Goal: Information Seeking & Learning: Learn about a topic

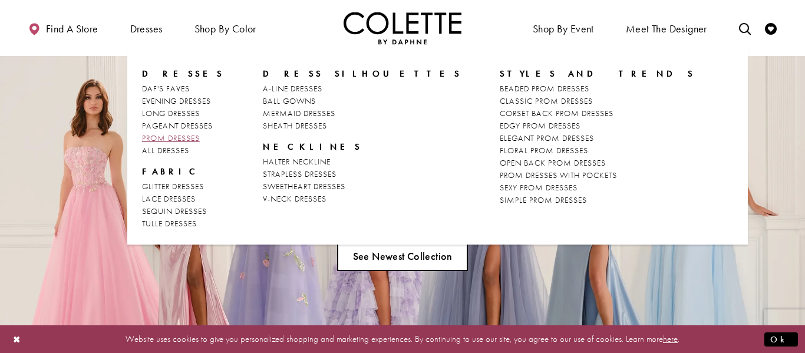
click at [185, 134] on span "PROM DRESSES" at bounding box center [171, 138] width 58 height 11
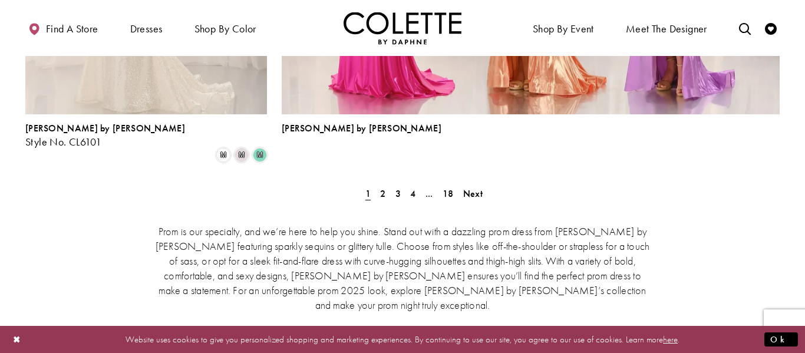
scroll to position [2776, 0]
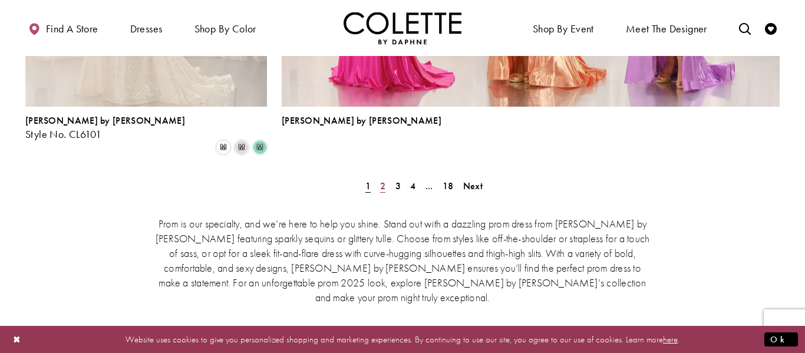
click at [387, 177] on link "2" at bounding box center [383, 185] width 12 height 17
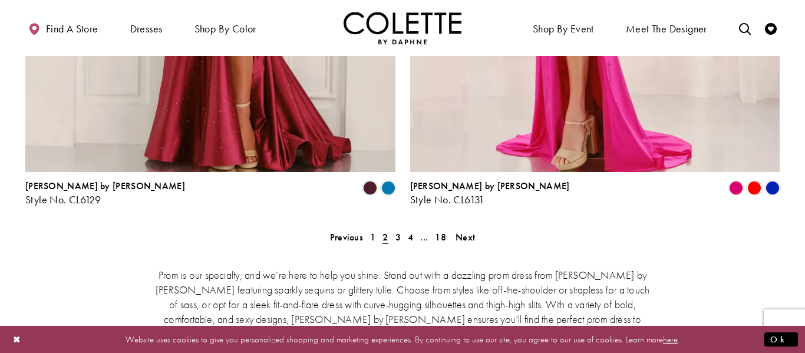
scroll to position [2463, 0]
click at [397, 230] on span "3" at bounding box center [397, 236] width 5 height 12
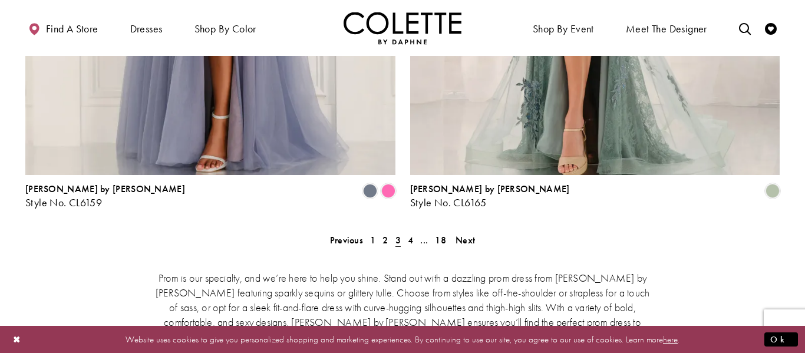
scroll to position [2456, 0]
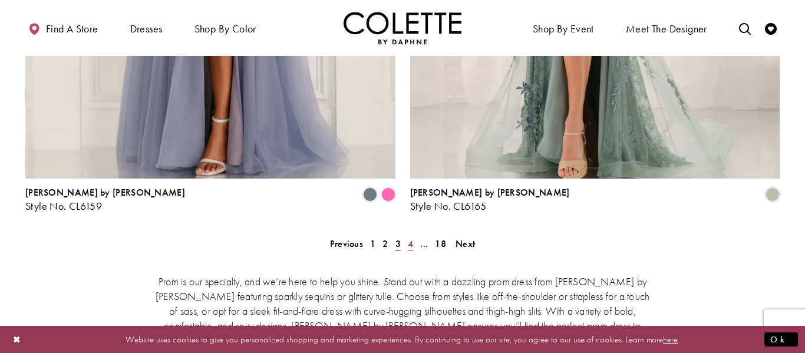
click at [412, 238] on span "4" at bounding box center [410, 244] width 5 height 12
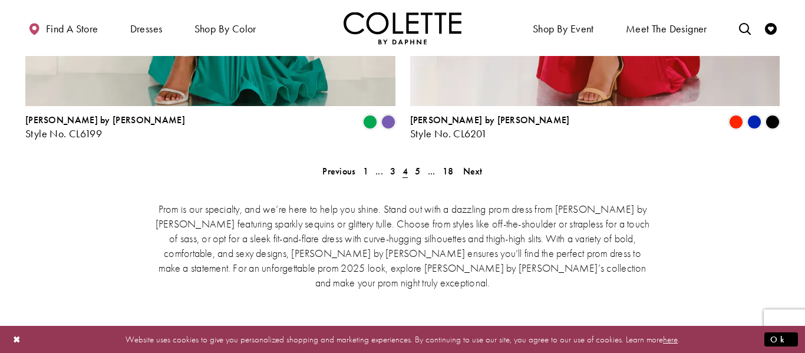
scroll to position [2530, 0]
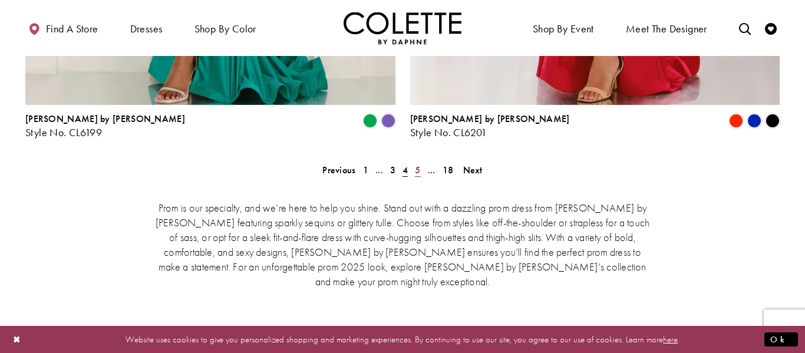
click at [419, 164] on span "5" at bounding box center [417, 170] width 5 height 12
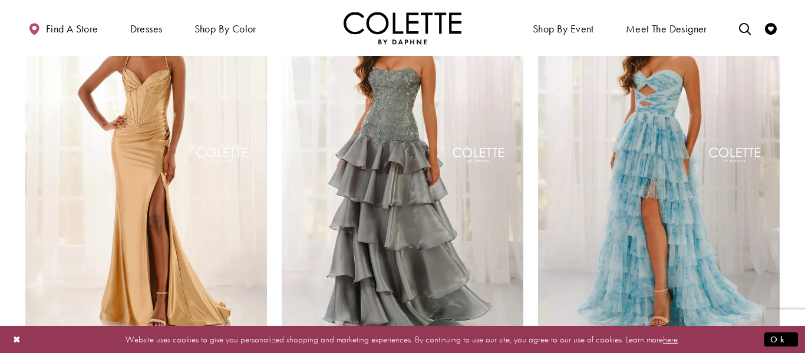
scroll to position [813, 0]
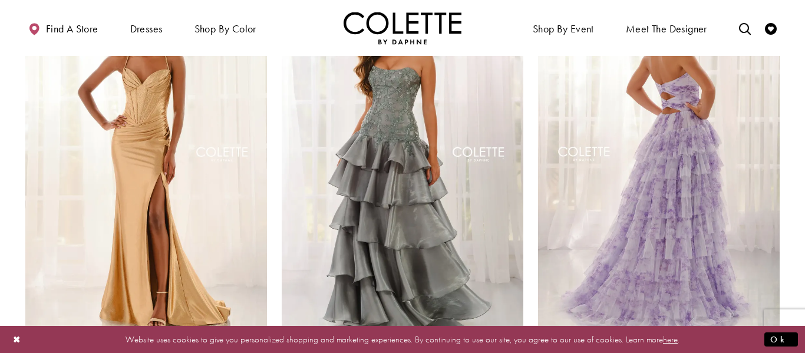
click at [660, 164] on img "Visit Colette by Daphne Style No. CL6217 Page" at bounding box center [659, 156] width 242 height 351
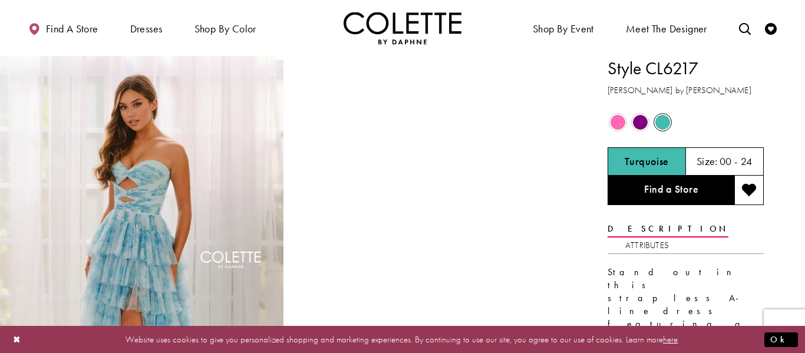
click at [621, 116] on span "Product color controls state depends on size chosen" at bounding box center [618, 122] width 15 height 15
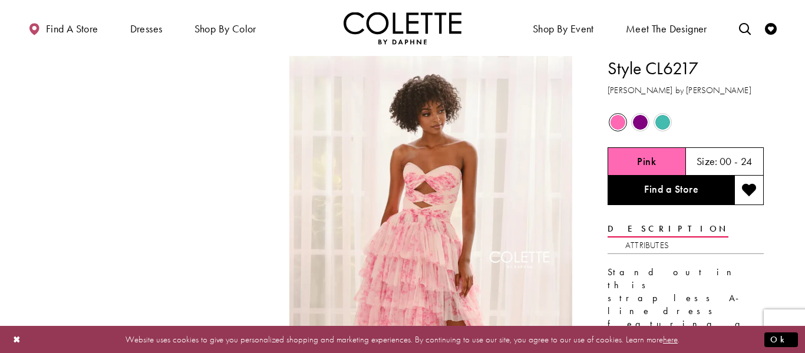
click at [664, 122] on span "Product color controls state depends on size chosen" at bounding box center [662, 122] width 15 height 15
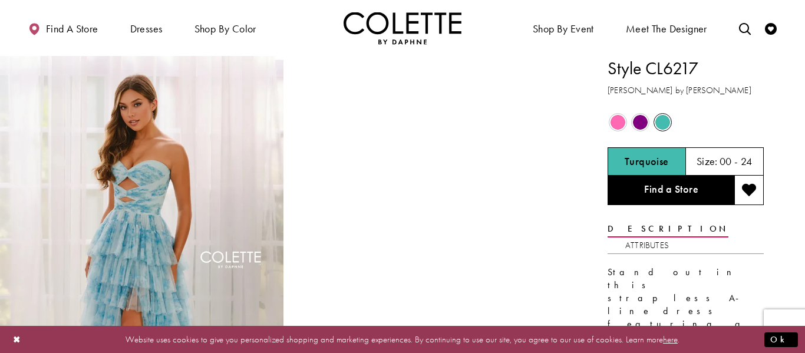
click at [739, 161] on h5 "00 - 24" at bounding box center [736, 162] width 33 height 12
click at [748, 163] on h5 "00 - 24" at bounding box center [736, 162] width 33 height 12
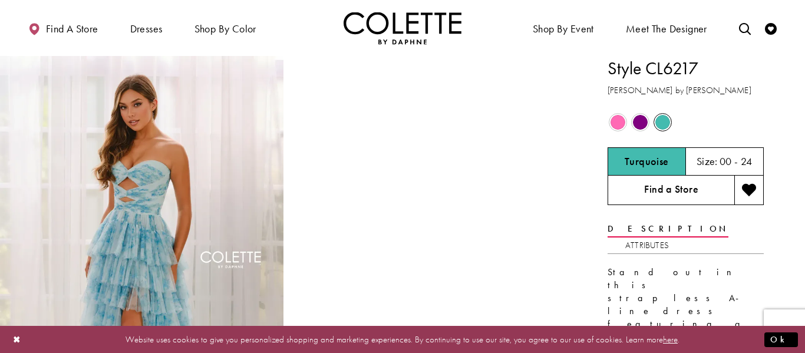
click at [693, 179] on link "Find a Store" at bounding box center [671, 190] width 127 height 29
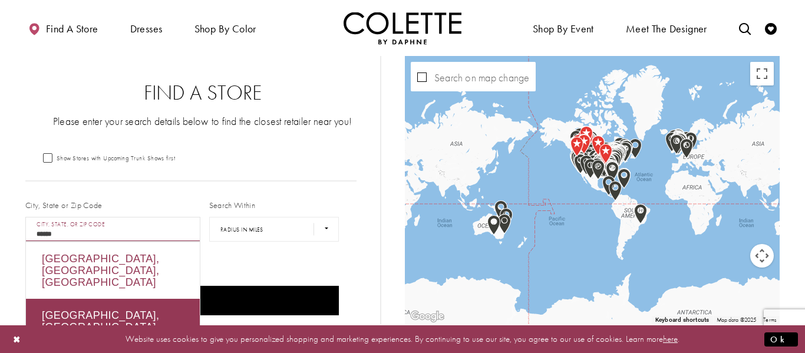
click at [108, 253] on div "Halifax, NS, Canada" at bounding box center [113, 270] width 174 height 57
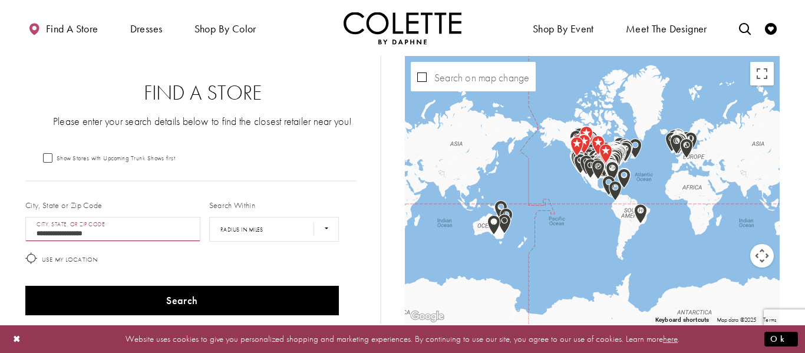
scroll to position [60, 0]
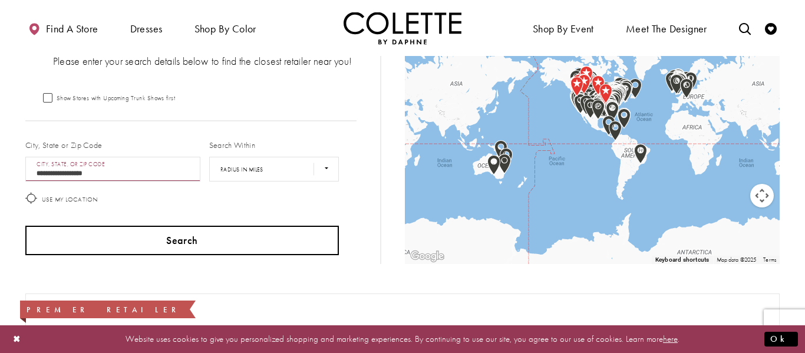
type input "**********"
click at [176, 253] on button "Search" at bounding box center [182, 240] width 314 height 29
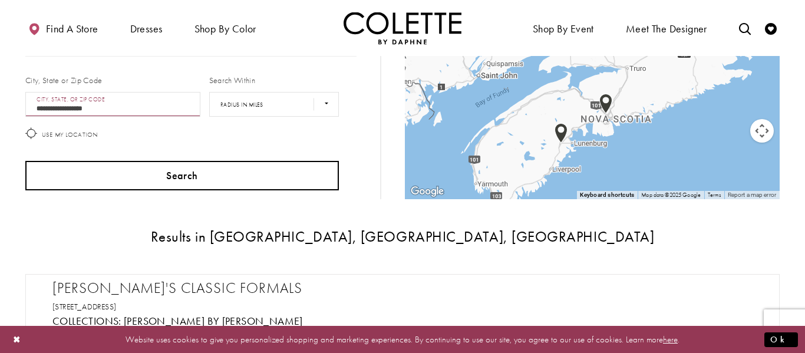
scroll to position [63, 0]
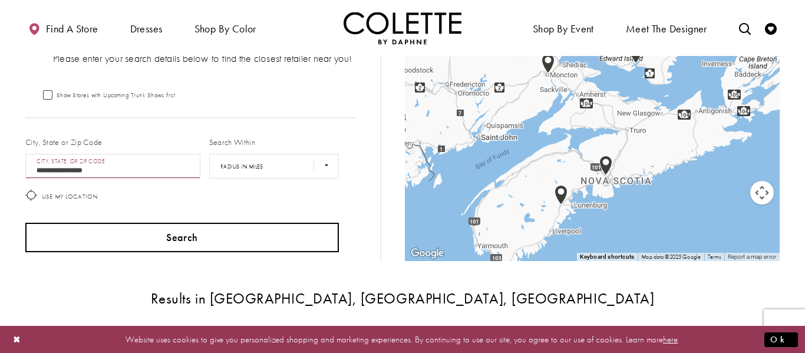
scroll to position [60, 0]
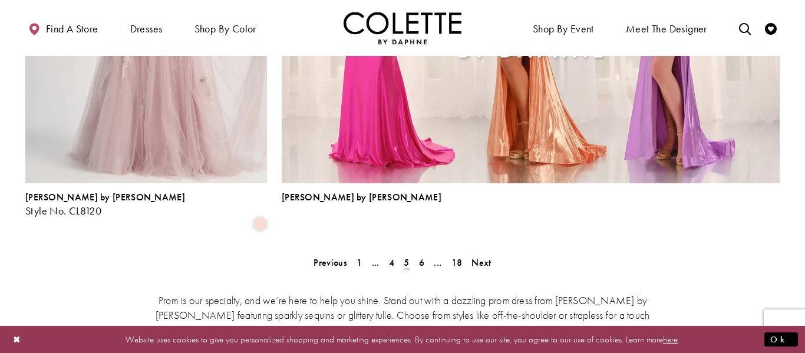
scroll to position [2680, 0]
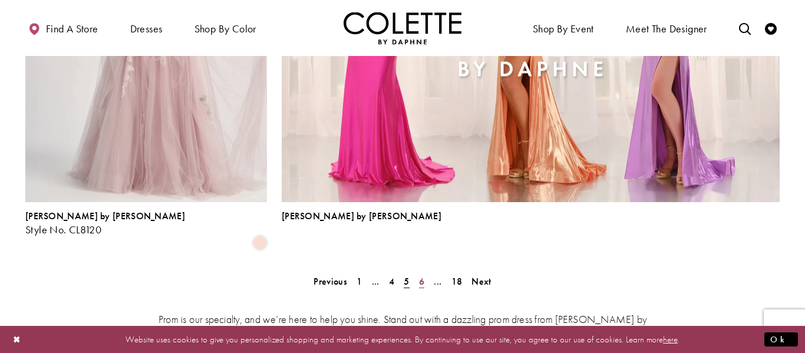
click at [421, 275] on span "6" at bounding box center [421, 281] width 5 height 12
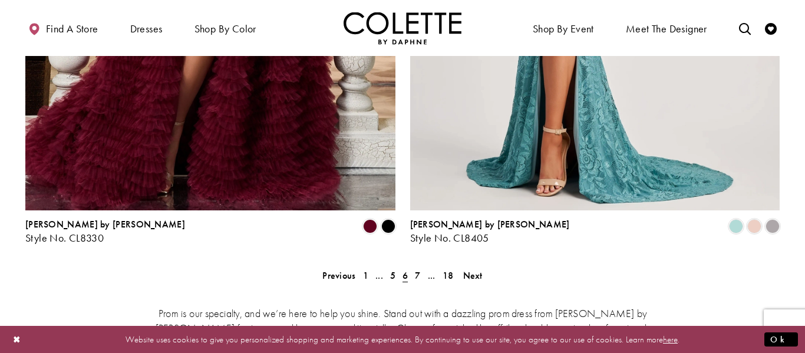
scroll to position [2434, 0]
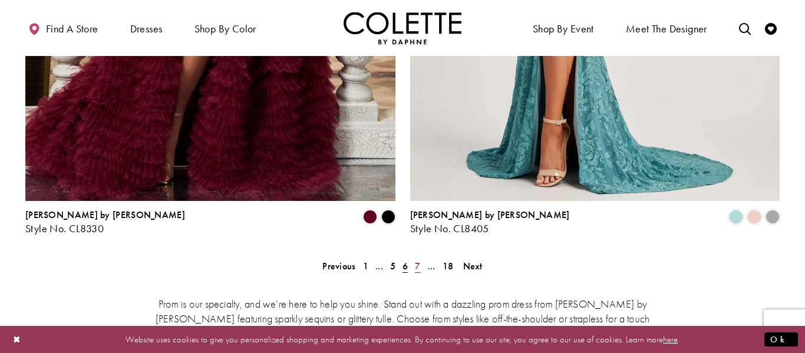
click at [420, 260] on span "7" at bounding box center [417, 266] width 5 height 12
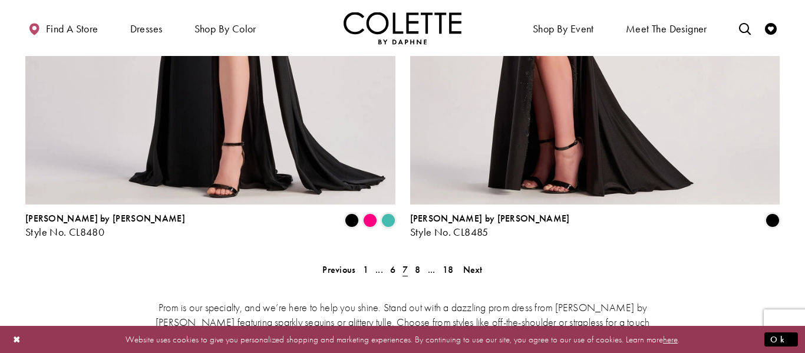
scroll to position [2417, 0]
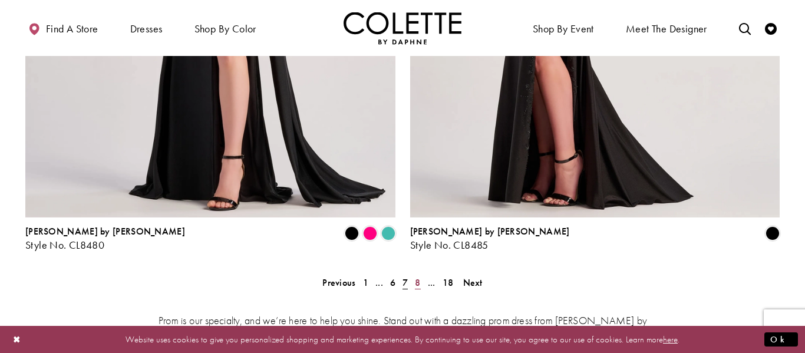
click at [420, 276] on span "8" at bounding box center [417, 282] width 5 height 12
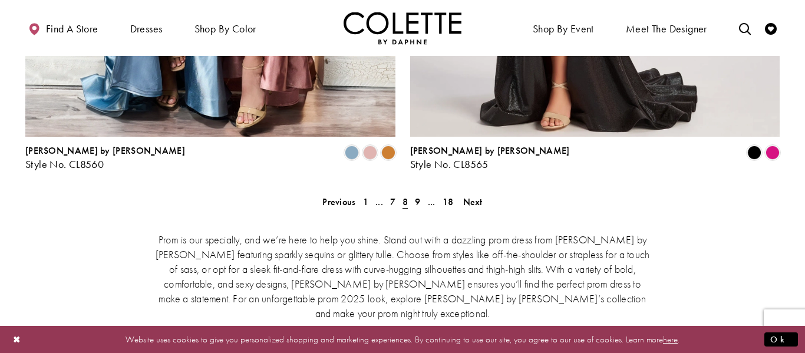
scroll to position [2512, 0]
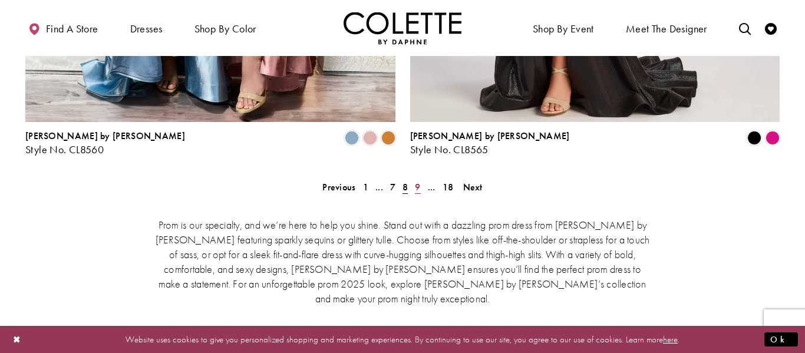
click at [420, 181] on span "9" at bounding box center [417, 187] width 5 height 12
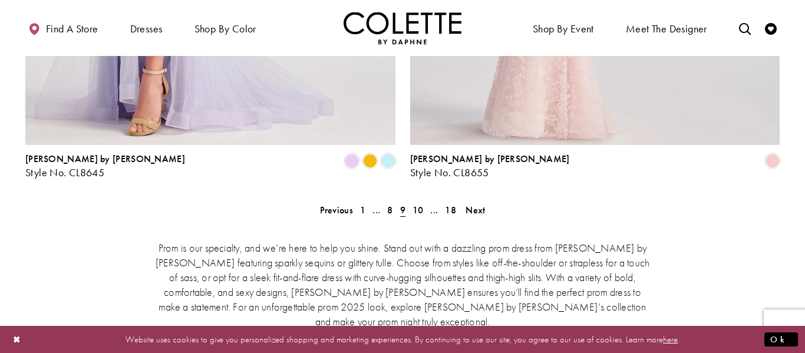
scroll to position [2489, 0]
click at [422, 205] on span "10" at bounding box center [418, 211] width 11 height 12
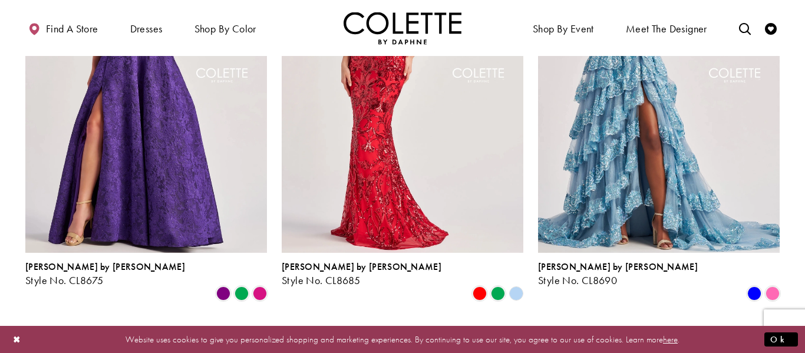
scroll to position [894, 0]
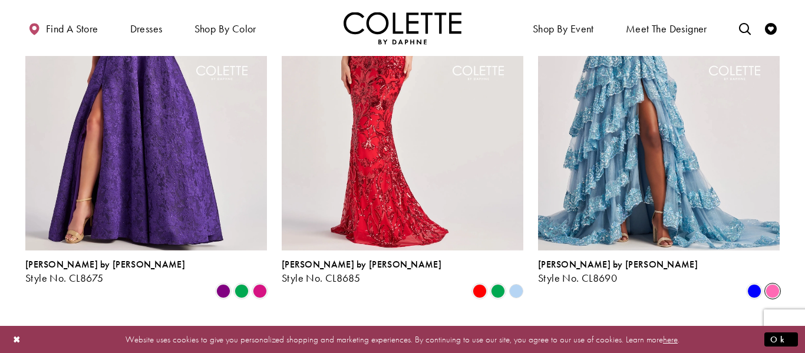
click at [776, 284] on span "Product List" at bounding box center [773, 291] width 14 height 14
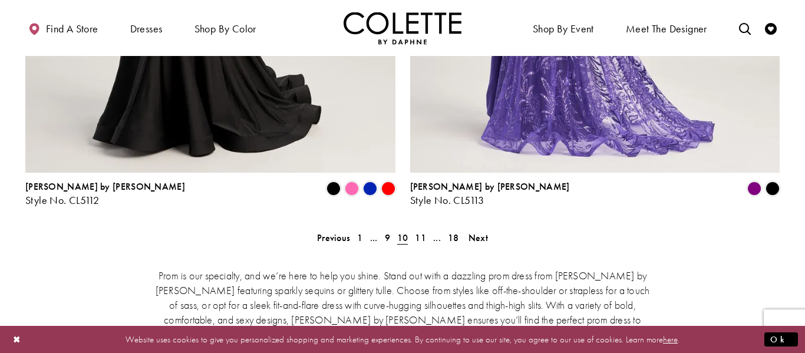
scroll to position [2469, 0]
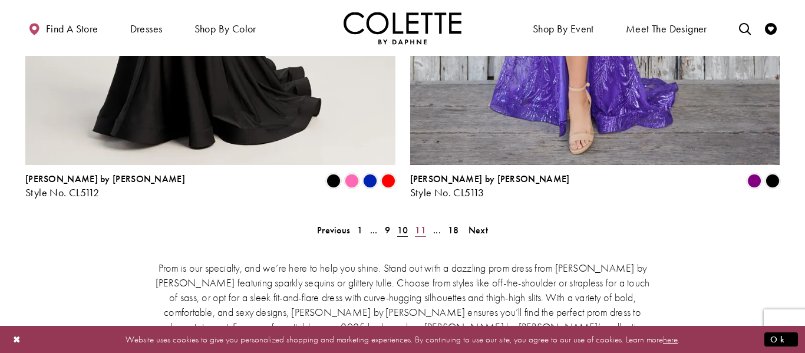
click at [422, 224] on span "11" at bounding box center [420, 230] width 11 height 12
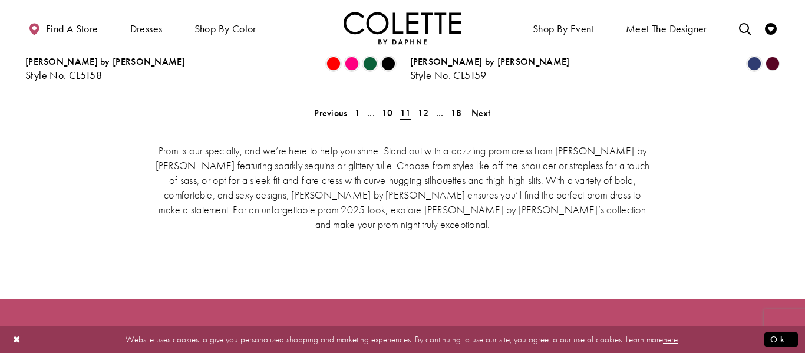
scroll to position [2578, 0]
